Goal: Transaction & Acquisition: Purchase product/service

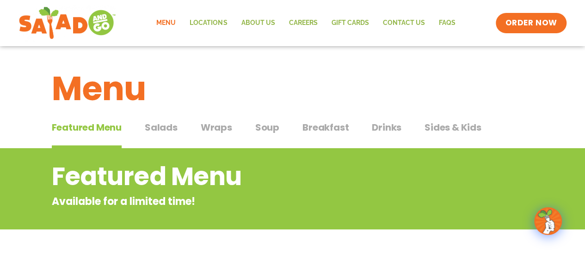
click at [207, 129] on span "Wraps" at bounding box center [216, 128] width 31 height 14
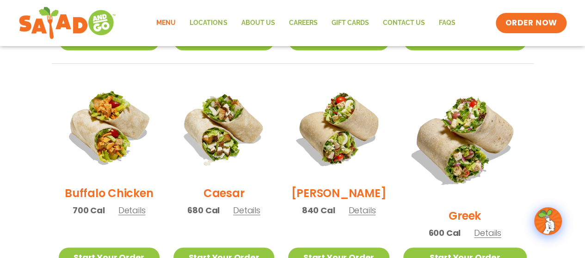
scroll to position [441, 0]
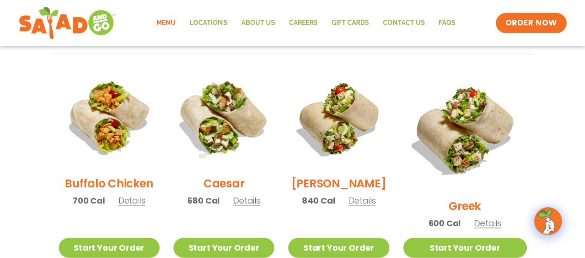
click at [237, 131] on img at bounding box center [224, 118] width 118 height 118
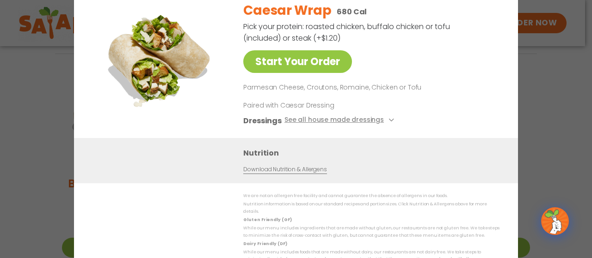
click at [395, 98] on div "Caesar Wrap 680 Cal Pick your protein: roasted chicken, buffalo chicken or tofu…" at bounding box center [369, 66] width 252 height 144
click at [326, 110] on p "Paired with Caesar Dressing" at bounding box center [328, 105] width 171 height 10
drag, startPoint x: 381, startPoint y: 112, endPoint x: 330, endPoint y: 108, distance: 51.1
click at [330, 108] on p "Paired with Caesar Dressing" at bounding box center [328, 105] width 171 height 10
click at [570, 150] on div "Start Your Order Caesar Wrap 680 Cal Pick your protein: roasted chicken, buffal…" at bounding box center [296, 129] width 592 height 258
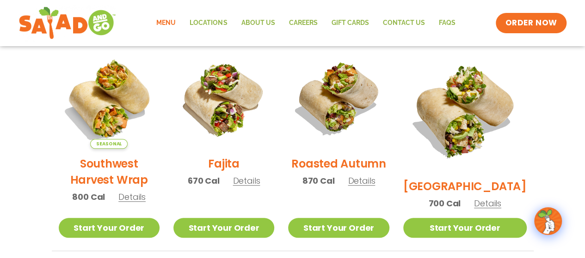
scroll to position [0, 0]
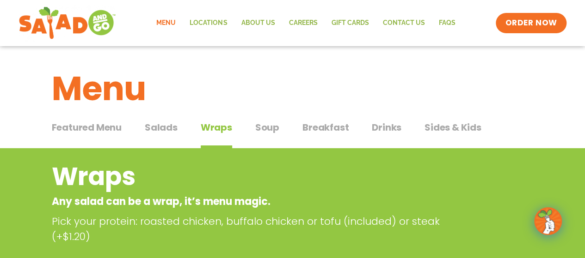
click at [165, 132] on span "Salads" at bounding box center [161, 128] width 33 height 14
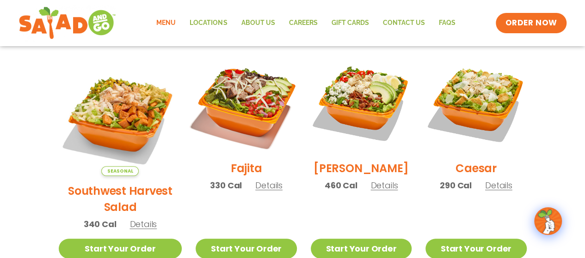
scroll to position [252, 0]
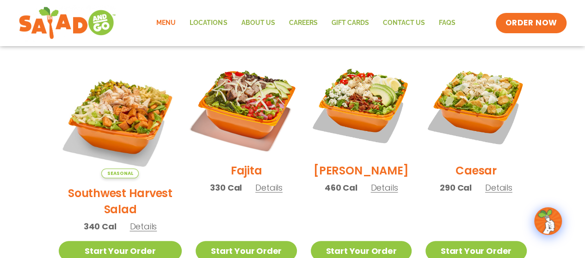
click at [265, 122] on img at bounding box center [246, 105] width 118 height 118
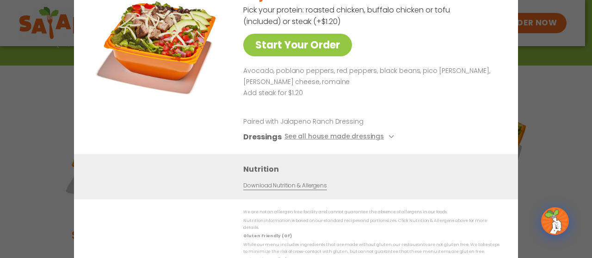
click at [563, 131] on div "Start Your Order Fajita Salad 330 Cal Pick your protein: roasted chicken, buffa…" at bounding box center [296, 129] width 592 height 258
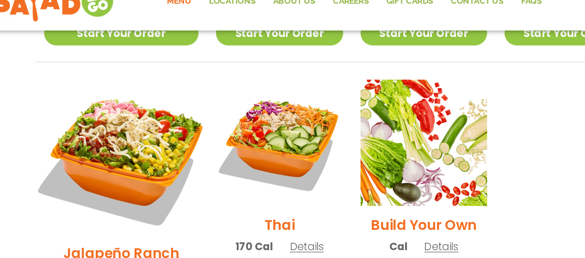
scroll to position [672, 0]
